Goal: Complete application form

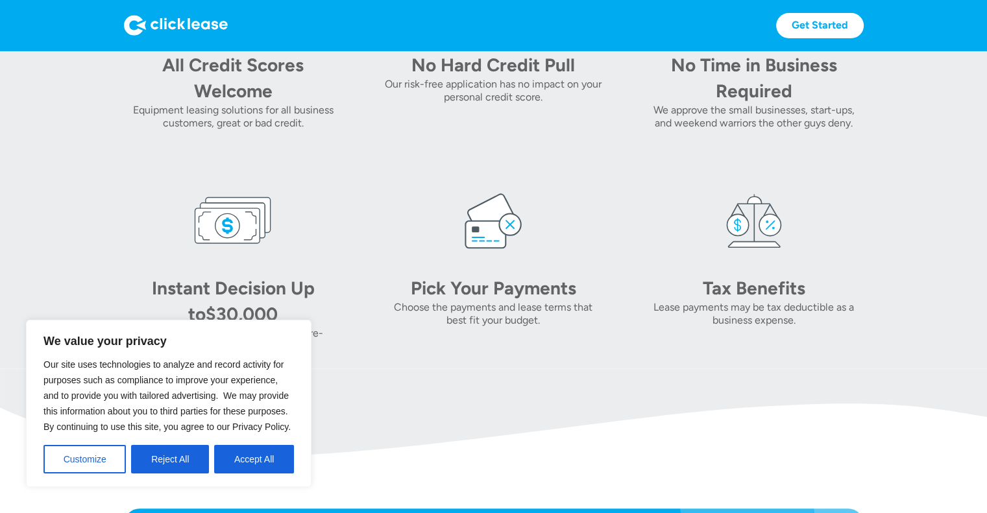
scroll to position [714, 0]
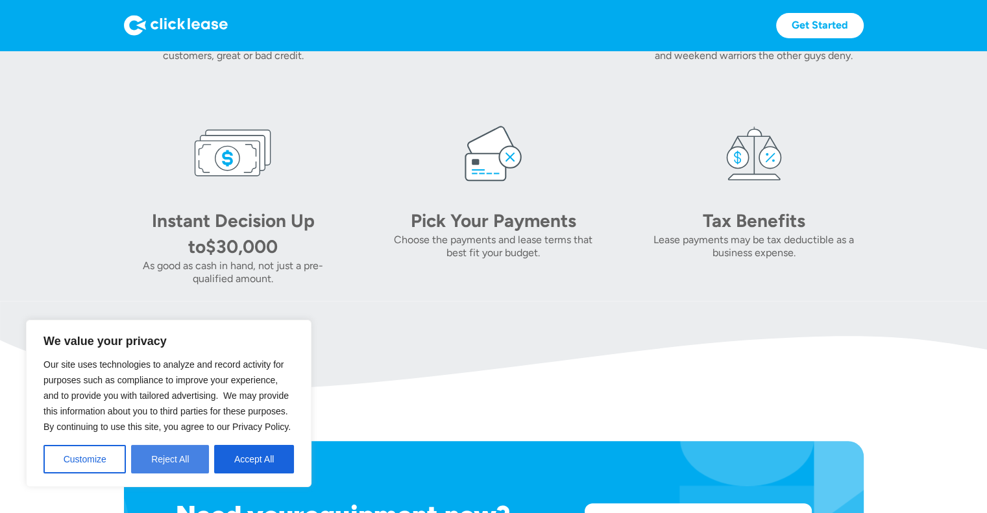
click at [175, 455] on button "Reject All" at bounding box center [170, 459] width 78 height 29
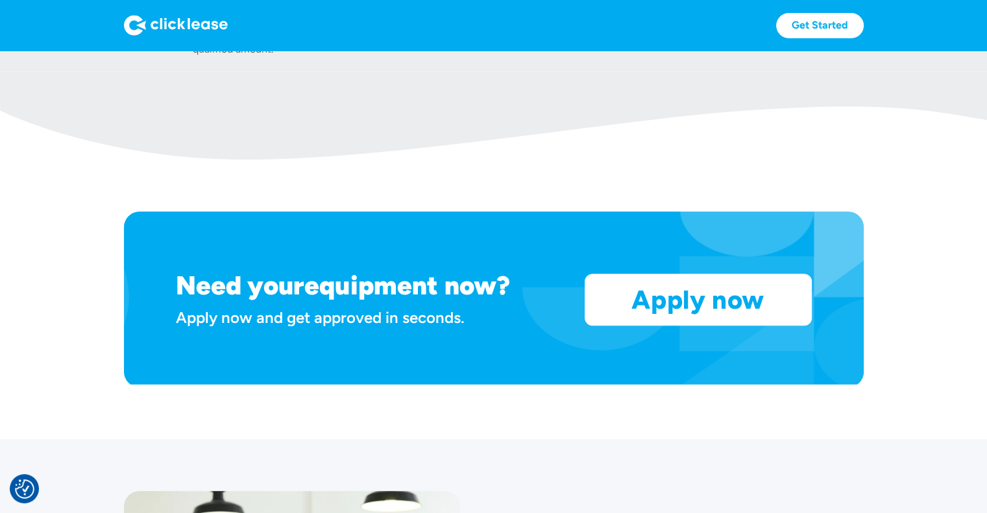
scroll to position [973, 0]
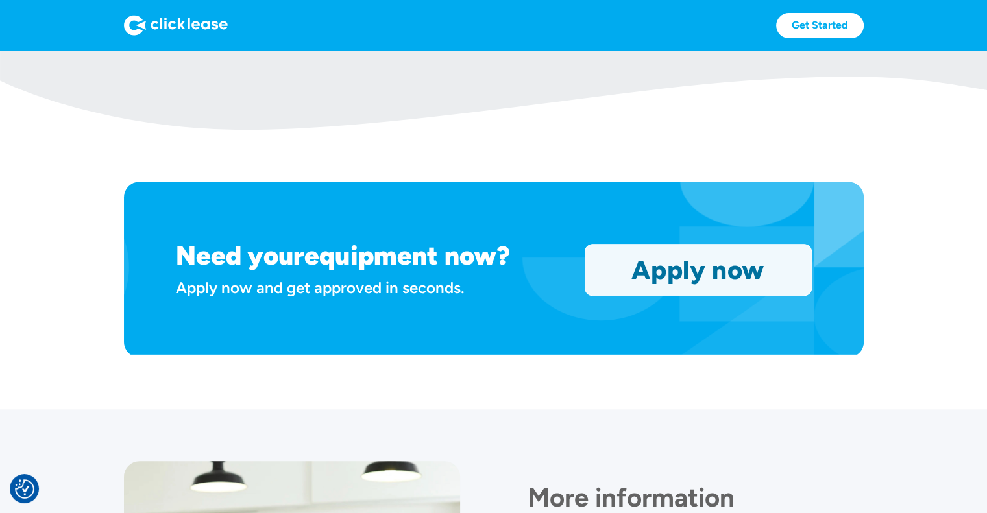
click at [664, 272] on link "Apply now" at bounding box center [698, 270] width 226 height 51
